Goal: Information Seeking & Learning: Learn about a topic

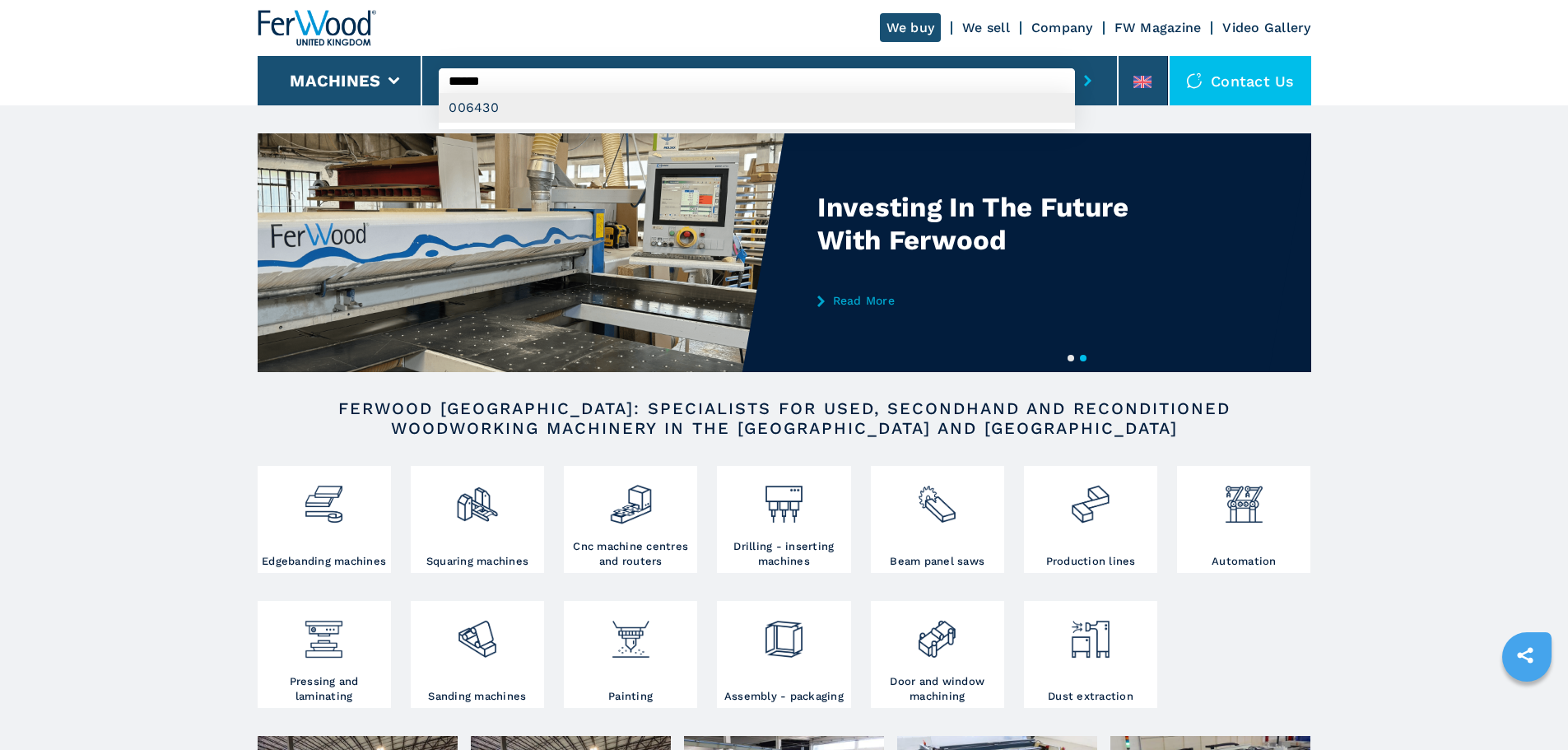
type input "******"
click at [492, 108] on div "006430" at bounding box center [756, 108] width 636 height 30
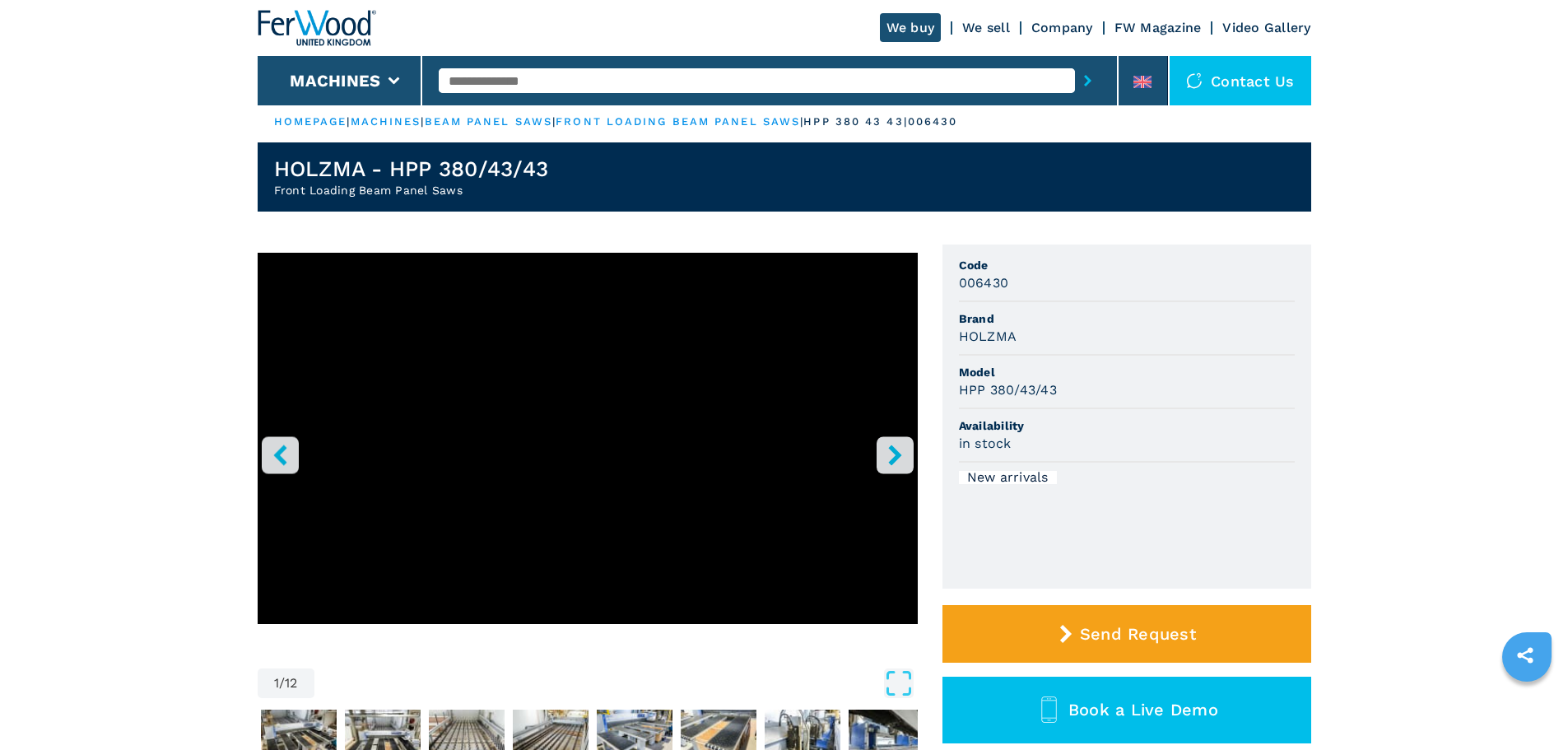
scroll to position [3, 0]
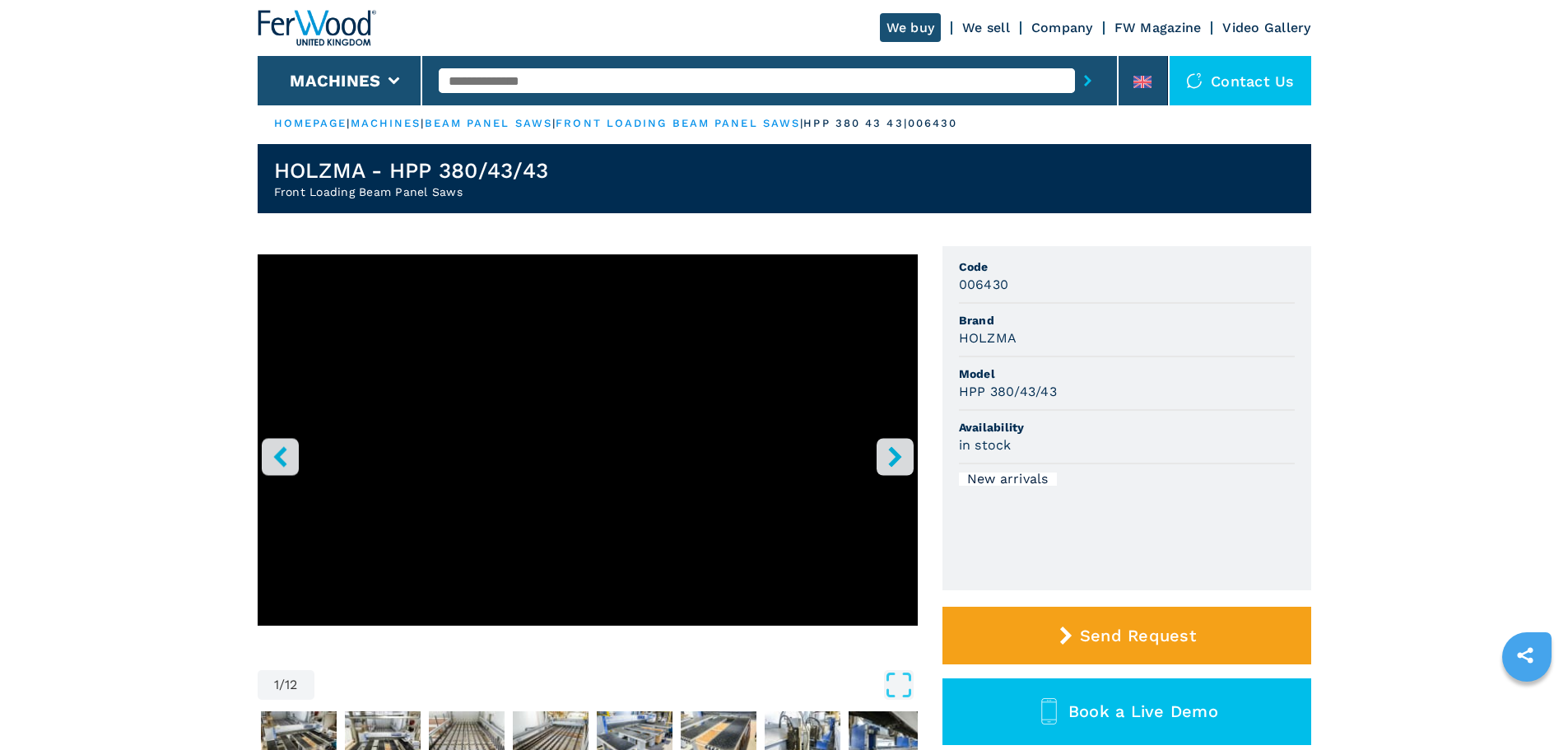
click at [515, 185] on h2 "Front Loading Beam Panel Saws" at bounding box center [412, 192] width 274 height 16
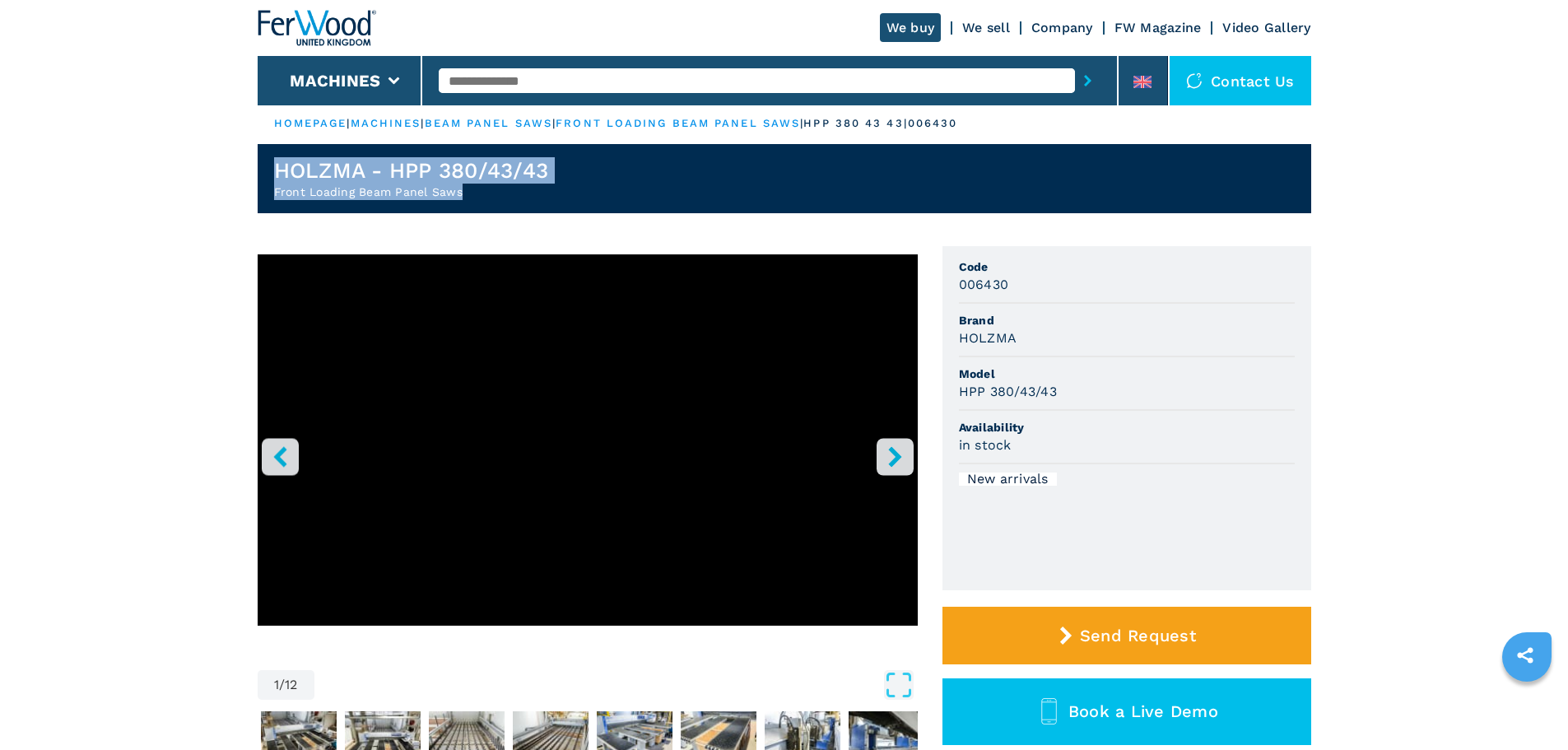
drag, startPoint x: 475, startPoint y: 185, endPoint x: 235, endPoint y: 165, distance: 240.8
copy div "HOLZMA - HPP 380/43/43 Front Loading Beam Panel Saws"
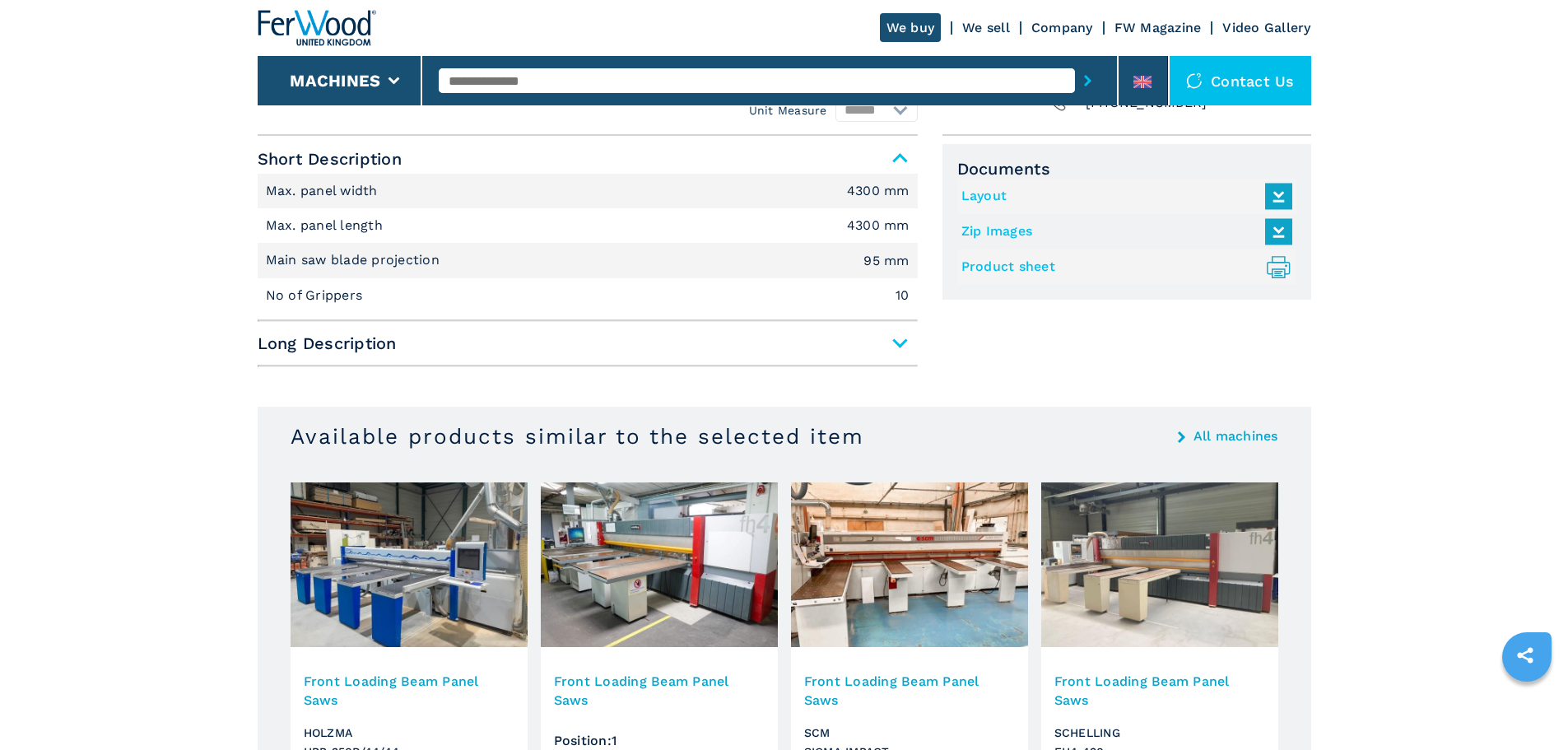
scroll to position [771, 0]
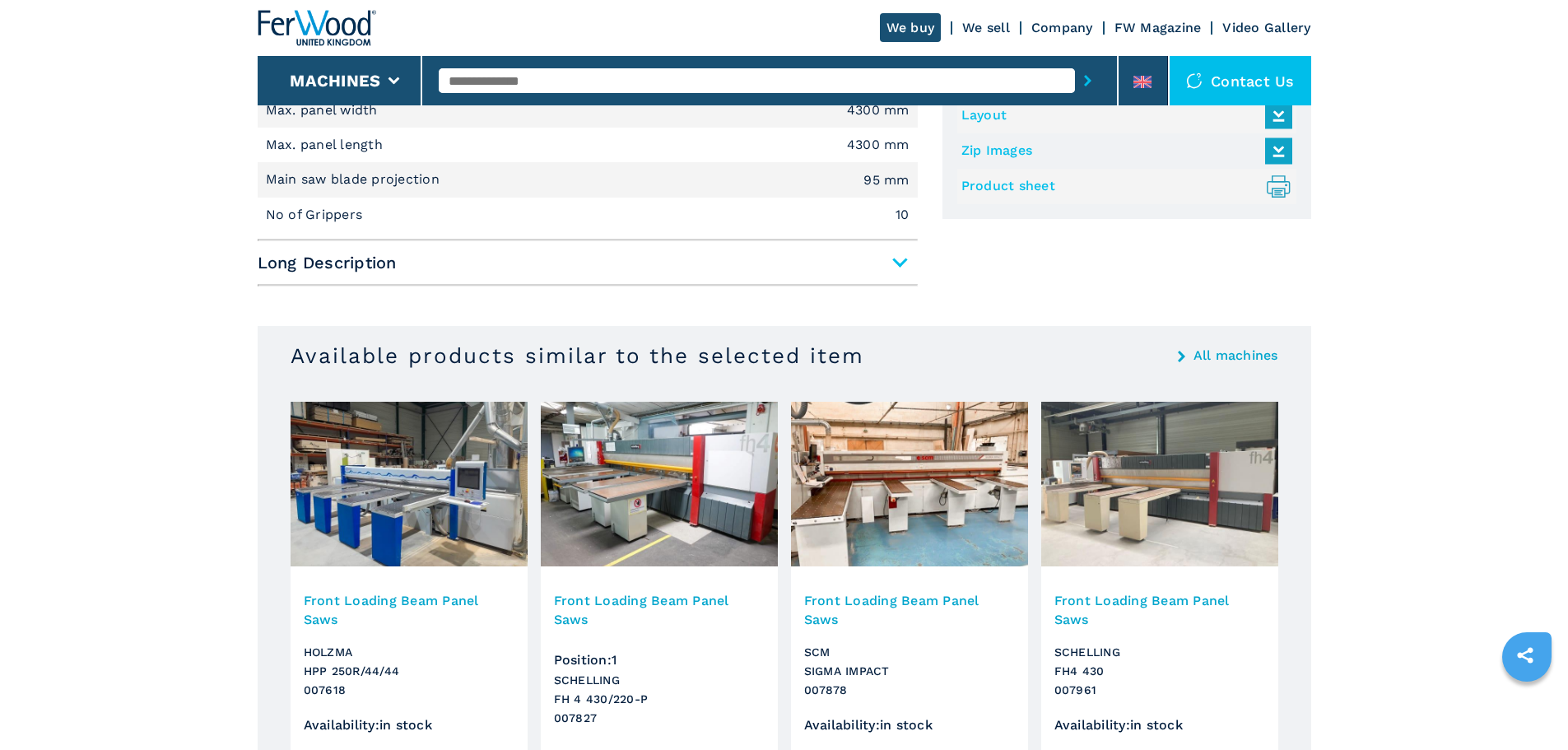
click at [884, 266] on span "Long Description" at bounding box center [588, 262] width 660 height 30
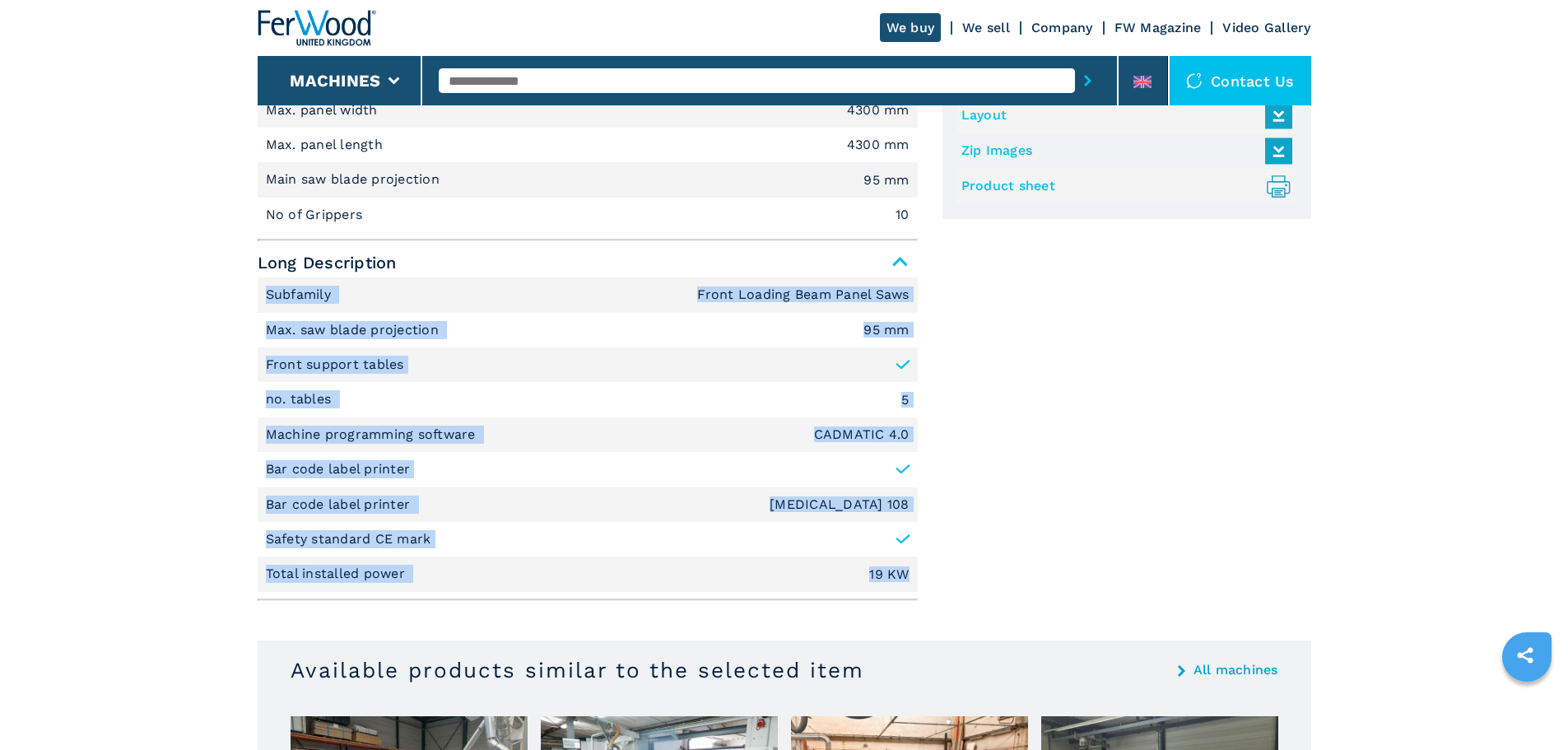
drag, startPoint x: 264, startPoint y: 293, endPoint x: 916, endPoint y: 574, distance: 710.0
click at [916, 574] on ul "Subfamily Front Loading Beam Panel Saws Max. saw blade projection 95 mm Front s…" at bounding box center [588, 434] width 660 height 315
copy ul "Subfamily Front Loading Beam Panel Saws Max. saw blade projection 95 mm Front s…"
